Goal: Register for event/course

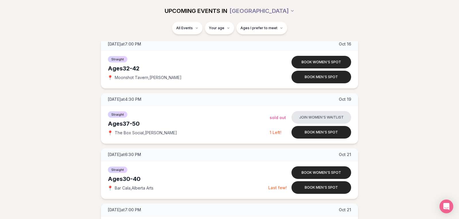
scroll to position [800, 0]
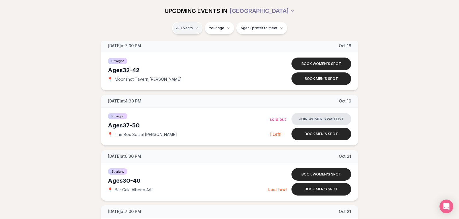
click at [201, 30] on html "Back to home luvvly LOW-PRESSURE SPEED DATING How it Works 💗 3,000 + monthly fi…" at bounding box center [229, 140] width 459 height 1881
click at [185, 46] on div "Straight ( 24 )" at bounding box center [194, 43] width 55 height 13
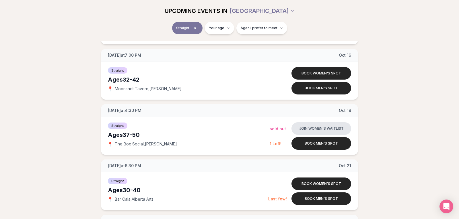
scroll to position [626, 0]
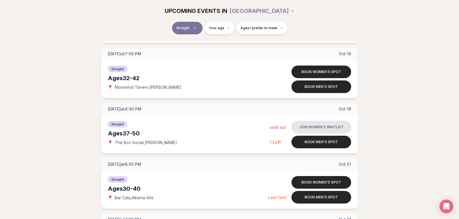
click at [413, 41] on div "Straight Your age Ages I prefer to meet" at bounding box center [229, 32] width 459 height 20
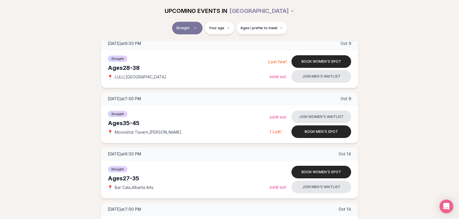
scroll to position [304, 0]
click at [318, 132] on button "Book men's spot" at bounding box center [321, 131] width 60 height 13
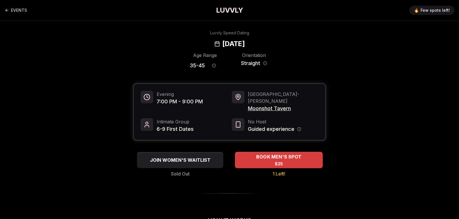
click at [293, 154] on div "BOOK MEN'S SPOT $25" at bounding box center [279, 160] width 88 height 16
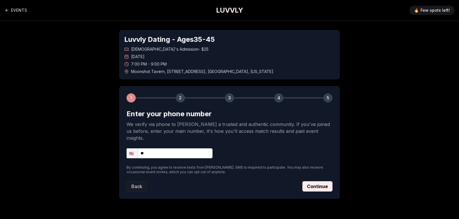
click at [193, 149] on input "**" at bounding box center [170, 154] width 86 height 10
type input "**********"
click at [322, 182] on button "Continue" at bounding box center [317, 187] width 30 height 10
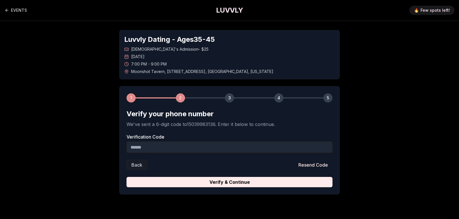
click at [199, 145] on input "Verification Code" at bounding box center [230, 147] width 206 height 11
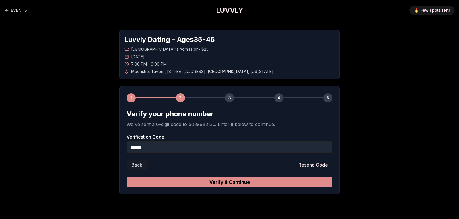
type input "******"
click at [245, 182] on button "Verify & Continue" at bounding box center [230, 182] width 206 height 10
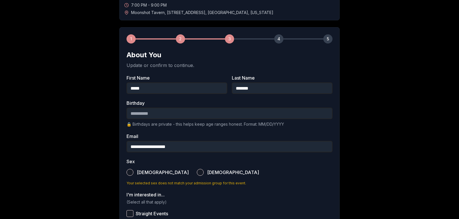
scroll to position [60, 0]
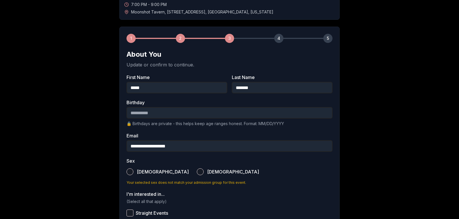
click at [194, 113] on input "Birthday" at bounding box center [230, 112] width 206 height 11
type input "**********"
click at [129, 173] on button "[DEMOGRAPHIC_DATA]" at bounding box center [130, 172] width 7 height 7
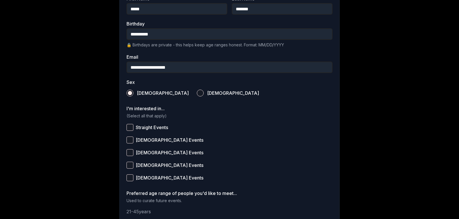
scroll to position [149, 0]
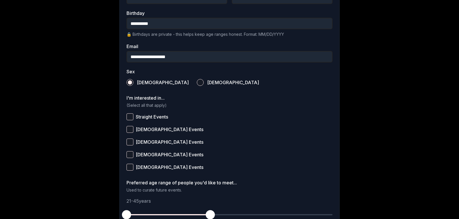
click at [129, 119] on button "Straight Events" at bounding box center [130, 117] width 7 height 7
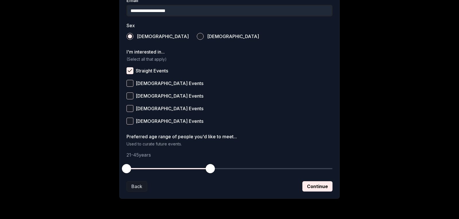
scroll to position [213, 0]
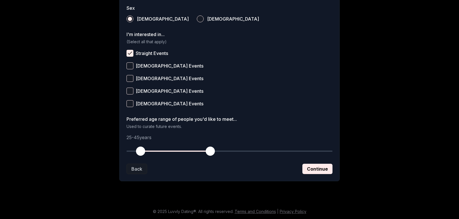
drag, startPoint x: 127, startPoint y: 151, endPoint x: 142, endPoint y: 152, distance: 15.0
click at [142, 152] on span "button" at bounding box center [140, 151] width 9 height 9
click at [325, 169] on button "Continue" at bounding box center [317, 169] width 30 height 10
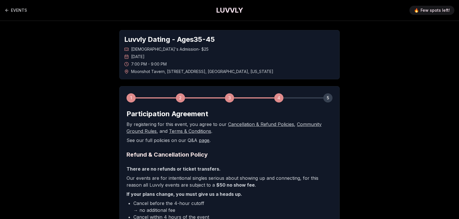
scroll to position [120, 0]
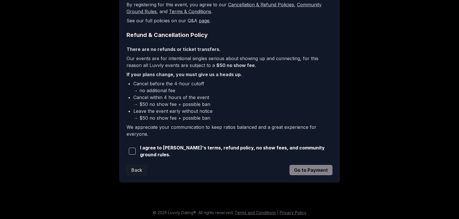
click at [135, 151] on span "button" at bounding box center [132, 151] width 7 height 7
click at [319, 167] on button "Go to Payment" at bounding box center [310, 170] width 43 height 10
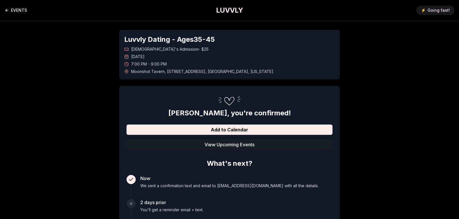
click at [15, 9] on link "EVENTS" at bounding box center [16, 10] width 22 height 11
